Goal: Information Seeking & Learning: Learn about a topic

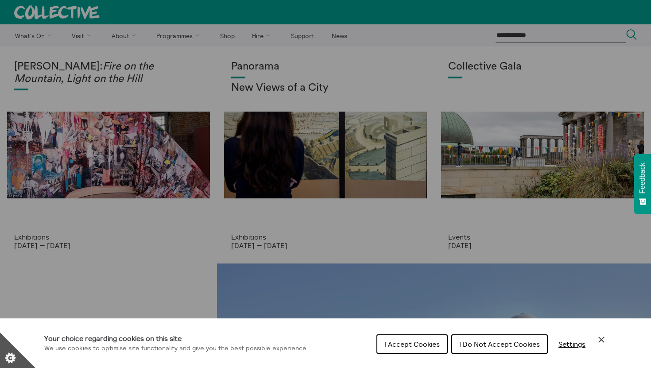
click at [424, 344] on span "I Accept Cookies" at bounding box center [411, 344] width 55 height 9
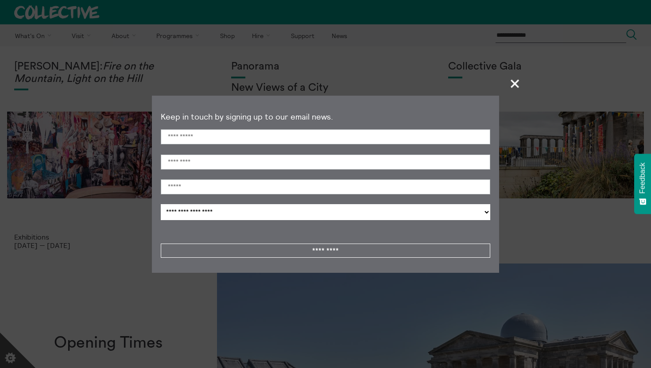
click at [514, 83] on span "+" at bounding box center [515, 83] width 26 height 26
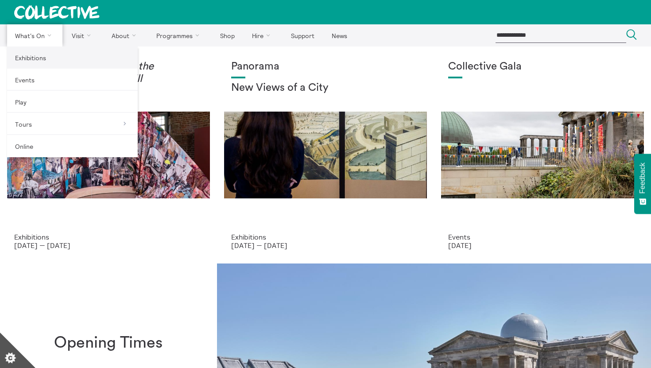
click at [37, 58] on link "Exhibitions" at bounding box center [72, 58] width 131 height 22
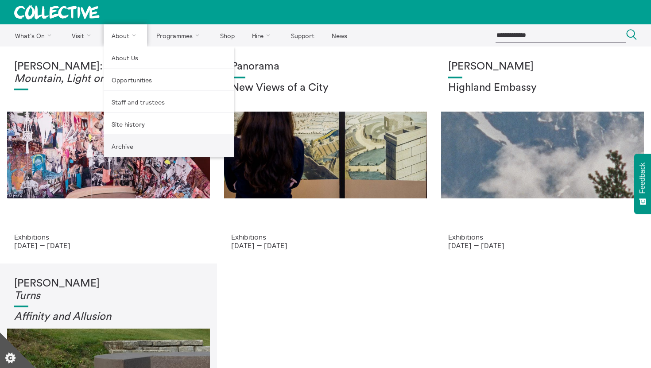
click at [127, 144] on link "Archive" at bounding box center [169, 146] width 131 height 22
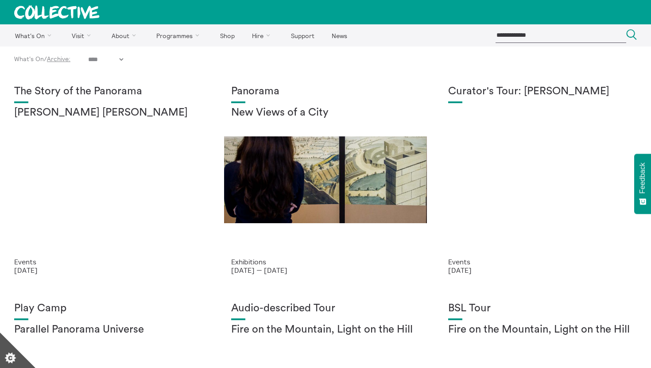
select select "****"
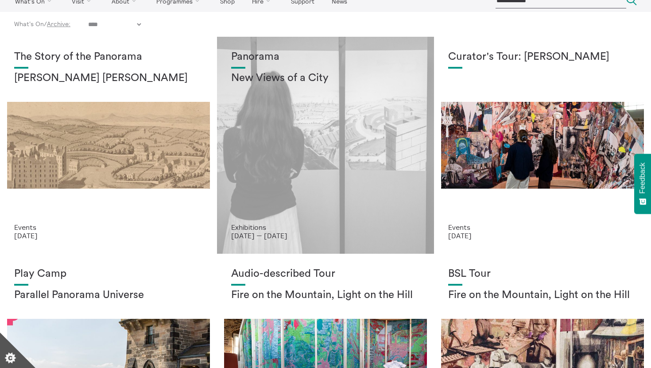
scroll to position [34, 0]
click at [296, 158] on div "Panorama New Views of a City" at bounding box center [325, 137] width 189 height 172
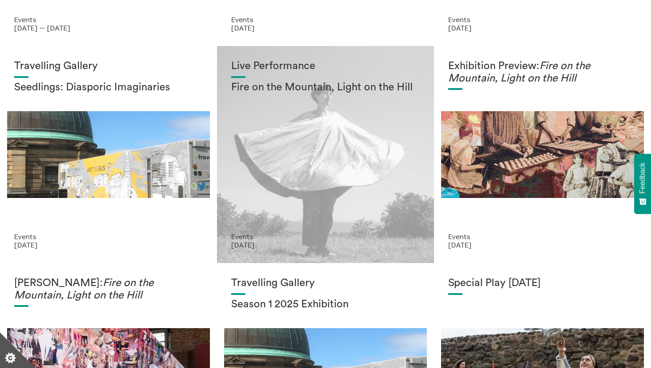
scroll to position [462, 0]
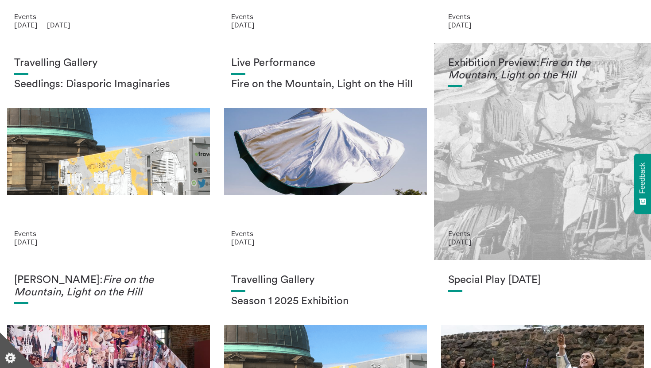
click at [495, 136] on div "Exhibition Preview: Fire on the Mountain, Light on the Hill" at bounding box center [542, 143] width 189 height 172
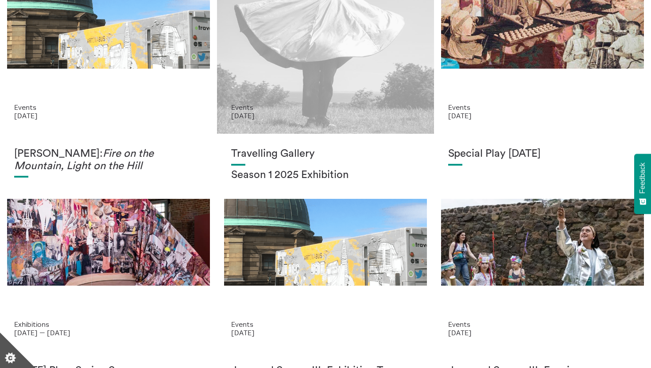
scroll to position [589, 0]
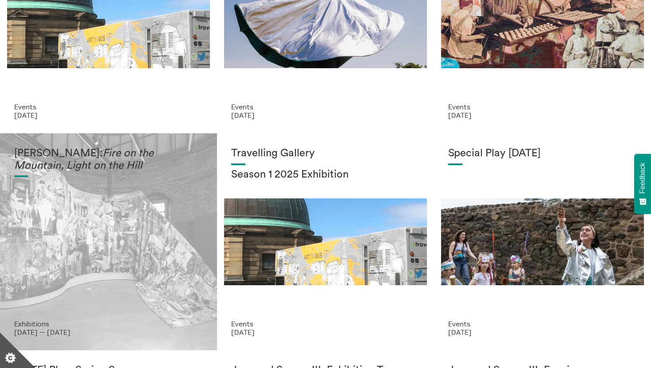
click at [144, 230] on div "Mercedes Azpilicueta: Fire on the Mountain, Light on the Hill" at bounding box center [108, 234] width 189 height 172
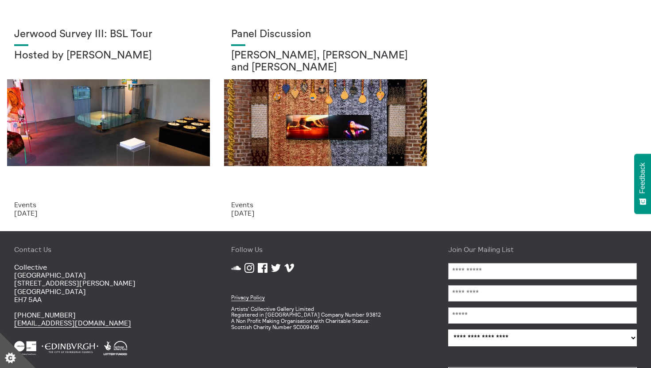
scroll to position [1174, 0]
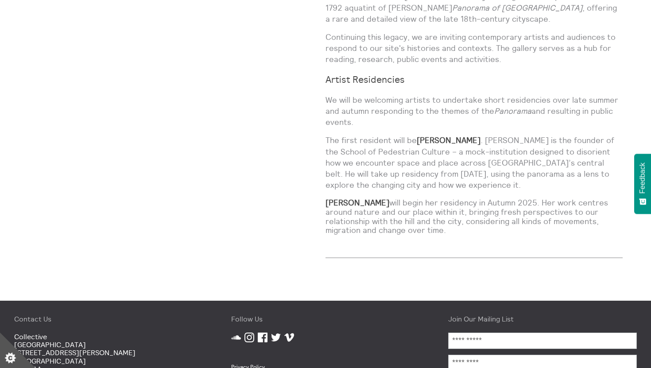
scroll to position [740, 0]
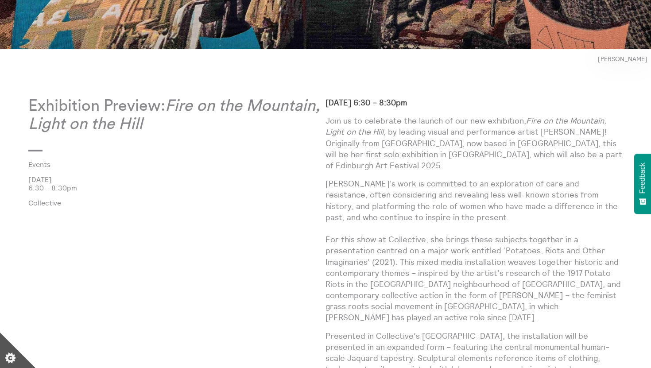
scroll to position [436, 0]
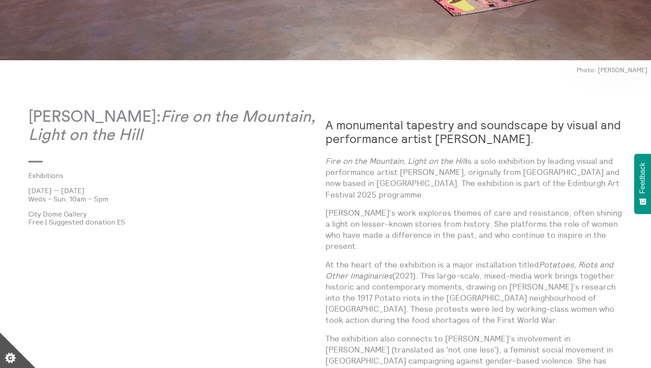
scroll to position [426, 0]
